Goal: Task Accomplishment & Management: Manage account settings

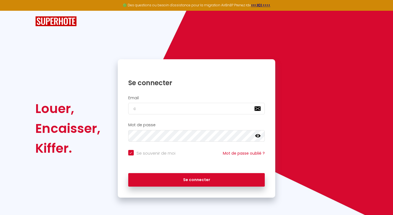
type input "co"
checkbox input "true"
type input "cont"
checkbox input "true"
type input "contac"
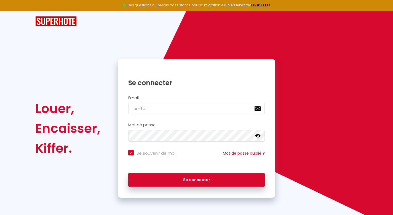
checkbox input "true"
type input "contact"
checkbox input "true"
type input "contact@"
checkbox input "true"
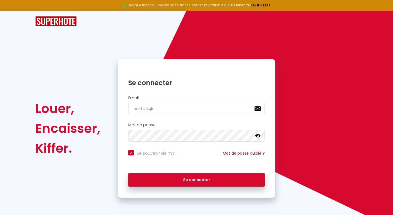
type input "contact@c"
checkbox input "true"
type input "contact@ca"
checkbox input "true"
type input "contact@cas"
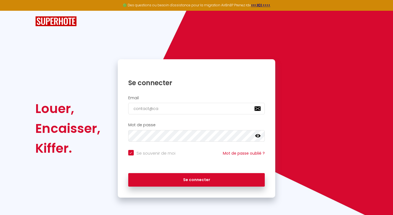
checkbox input "true"
type input "contact@casa"
checkbox input "true"
type input "contact@casa-"
checkbox input "true"
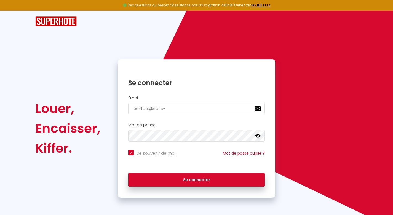
type input "contact@casa-f"
checkbox input "true"
type input "contact@casa-fe"
checkbox input "true"
type input "contact@casa-fel"
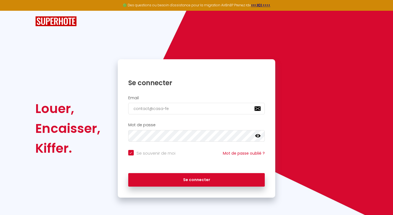
checkbox input "true"
type input "contact@casa-feli"
checkbox input "true"
type input "contact@casa-feliz"
checkbox input "true"
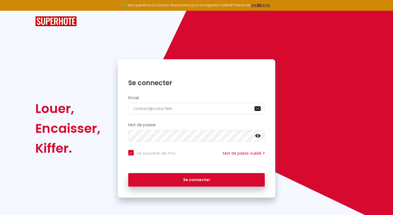
type input "contact@casa-feliz-"
checkbox input "true"
type input "contact@casa-feliz-c"
checkbox input "true"
type input "contact@casa-feliz-co"
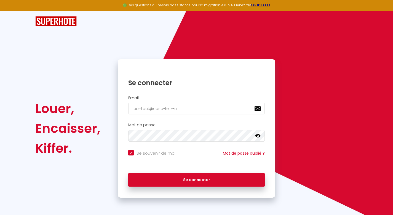
checkbox input "true"
type input "contact@casa-feliz-con"
checkbox input "true"
type input "contact@casa-feliz-conc"
checkbox input "true"
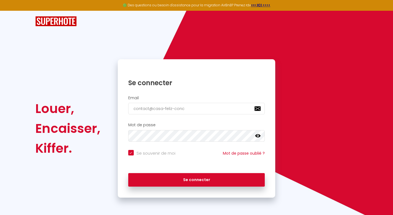
type input "contact@casa-feliz-conci"
checkbox input "true"
type input "contact@casa-feliz-concie"
checkbox input "true"
type input "contact@casa-feliz-concier"
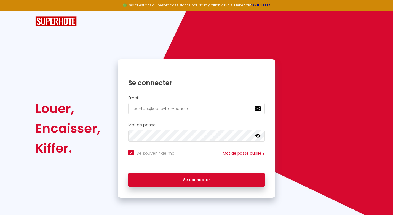
checkbox input "true"
type input "contact@casa-feliz-concierg"
checkbox input "true"
type input "contact@casa-feliz-concierge"
checkbox input "true"
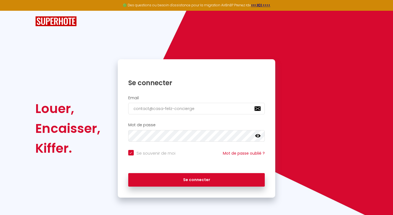
type input "contact@casa-feliz-concierger"
checkbox input "true"
type input "contact@casa-feliz-conciergeri"
checkbox input "true"
type input "contact@casa-feliz-conciergerie"
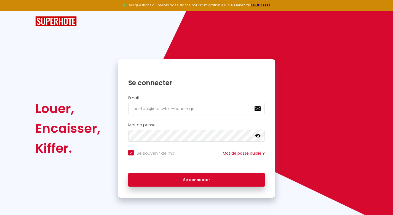
checkbox input "true"
type input "contact@casa-feliz-conciergerie."
checkbox input "true"
type input "contact@casa-feliz-conciergerie.f"
checkbox input "true"
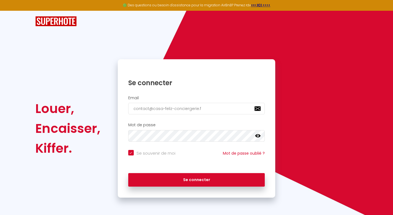
type input "[EMAIL_ADDRESS][DOMAIN_NAME]"
checkbox input "true"
type input "[EMAIL_ADDRESS][DOMAIN_NAME]"
click at [197, 179] on button "Se connecter" at bounding box center [196, 180] width 137 height 14
checkbox input "true"
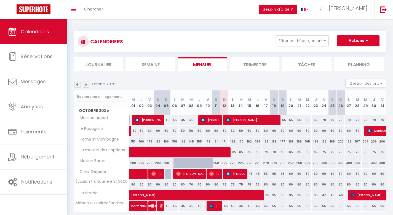
click at [228, 174] on img at bounding box center [228, 174] width 4 height 4
select select "OK"
select select "1"
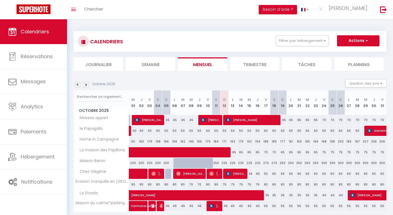
select select "1"
select select
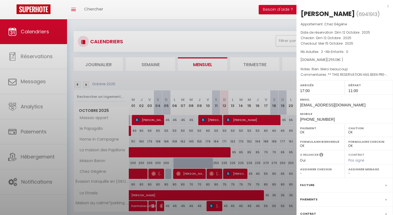
select select "22245"
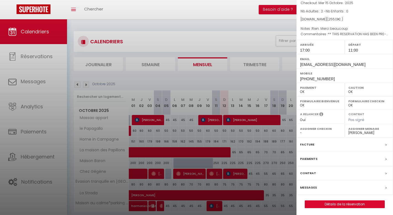
scroll to position [40, 0]
click at [319, 186] on div "Messages" at bounding box center [345, 188] width 97 height 14
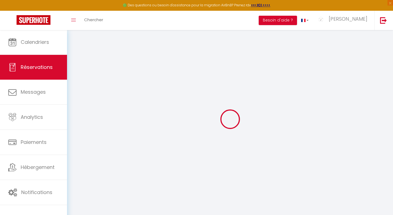
select select
checkbox input "false"
select select
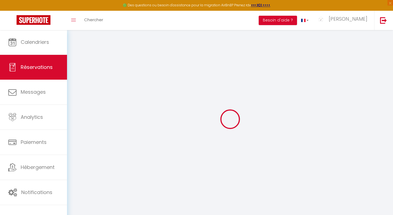
checkbox input "false"
type textarea "** THIS RESERVATION HAS BEEN PRE-PAID ** BOOKING NOTE : Payment charge is EUR 3…"
type textarea "Rien. Merci beaucoup"
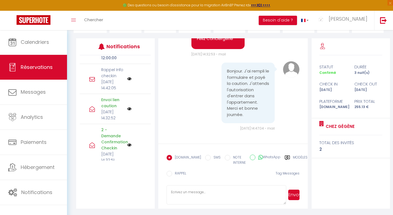
scroll to position [178, 0]
click at [130, 81] on img at bounding box center [129, 79] width 4 height 4
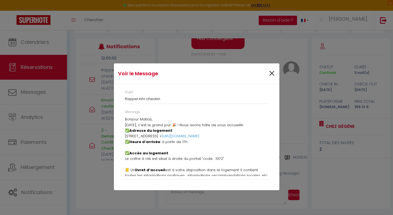
click at [273, 73] on span "×" at bounding box center [272, 73] width 7 height 17
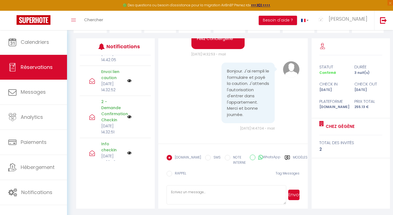
scroll to position [209, 0]
click at [93, 82] on icon at bounding box center [92, 79] width 6 height 6
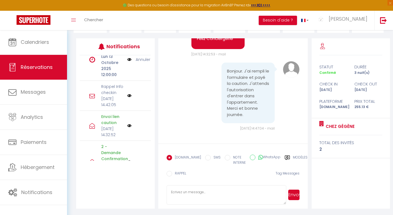
scroll to position [162, 0]
click at [93, 99] on icon at bounding box center [92, 96] width 6 height 6
click at [129, 98] on img at bounding box center [129, 95] width 4 height 4
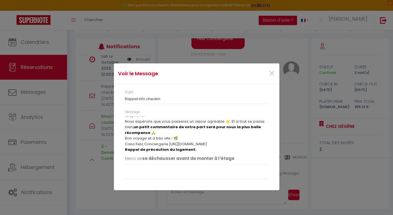
scroll to position [91, 0]
click at [270, 70] on span "×" at bounding box center [272, 73] width 7 height 17
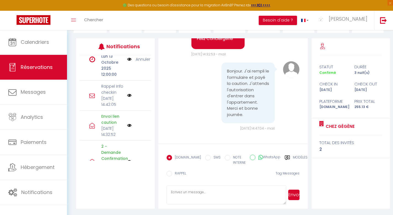
click at [92, 99] on icon at bounding box center [92, 96] width 6 height 6
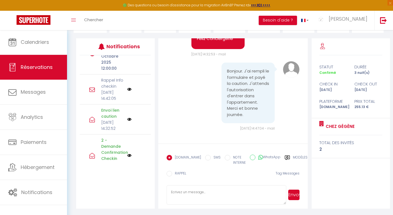
scroll to position [167, 0]
click at [124, 102] on div "Rappel Info checkin [DATE] 14:42:05" at bounding box center [113, 90] width 30 height 24
click at [136, 100] on div "Rappel Info checkin [DATE] 14:42:05" at bounding box center [115, 90] width 71 height 30
click at [129, 92] on img at bounding box center [129, 90] width 4 height 4
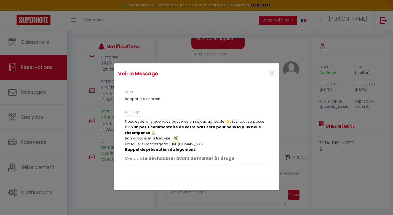
scroll to position [91, 0]
click at [274, 72] on span "×" at bounding box center [272, 73] width 7 height 17
